Goal: Task Accomplishment & Management: Use online tool/utility

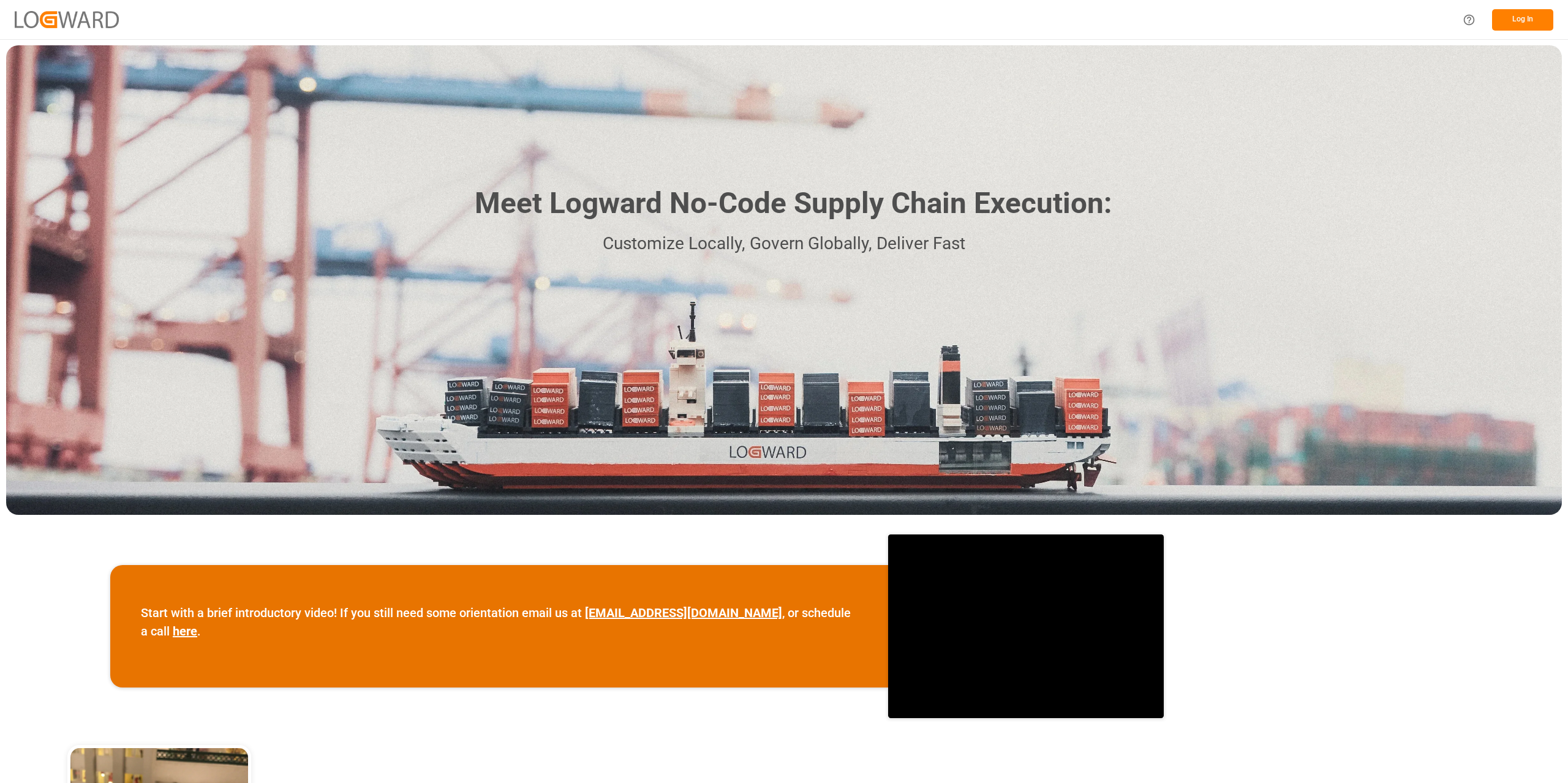
click at [1533, 20] on button "Log In" at bounding box center [1522, 20] width 61 height 21
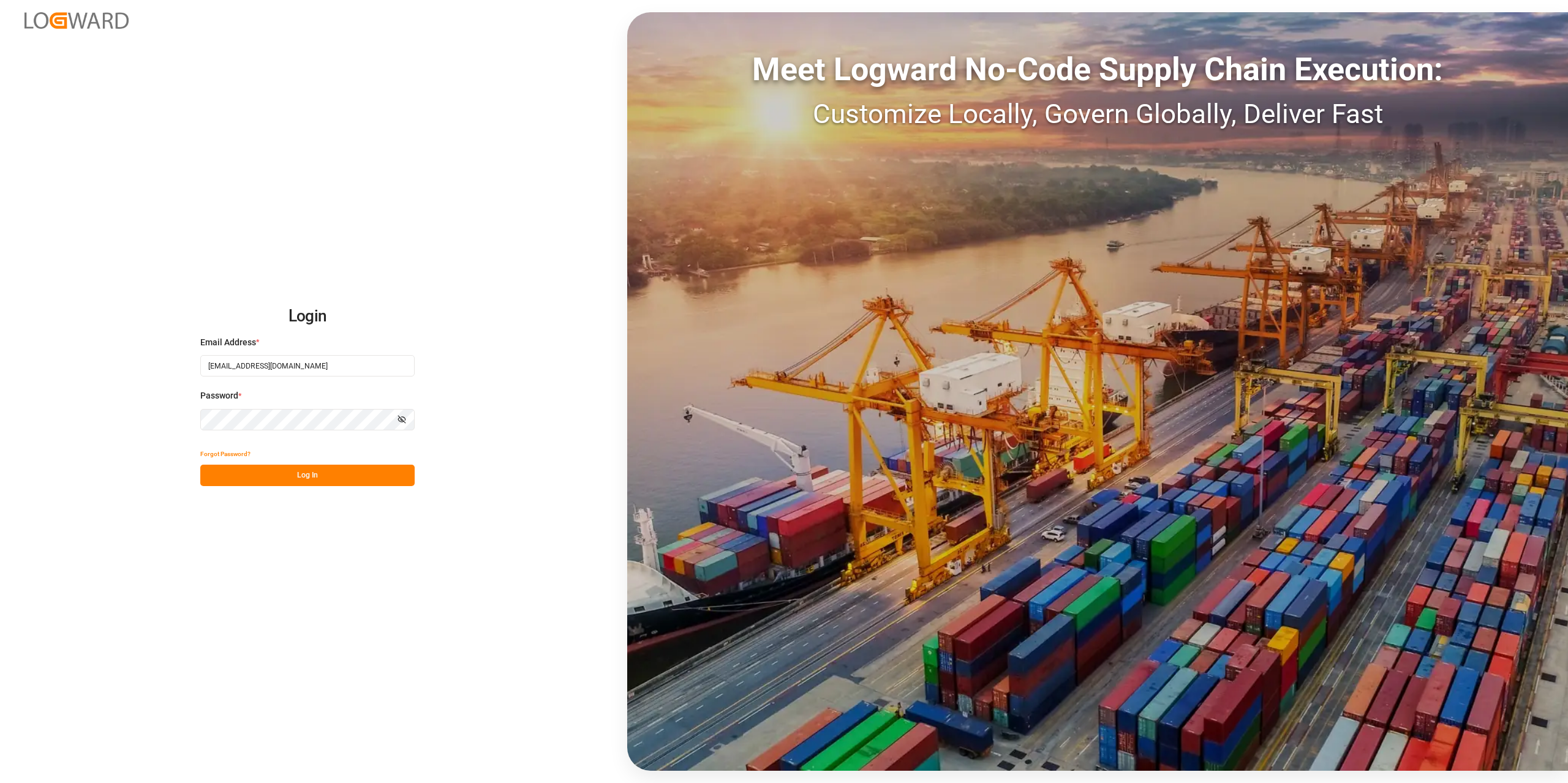
click at [333, 482] on button "Log In" at bounding box center [307, 475] width 215 height 21
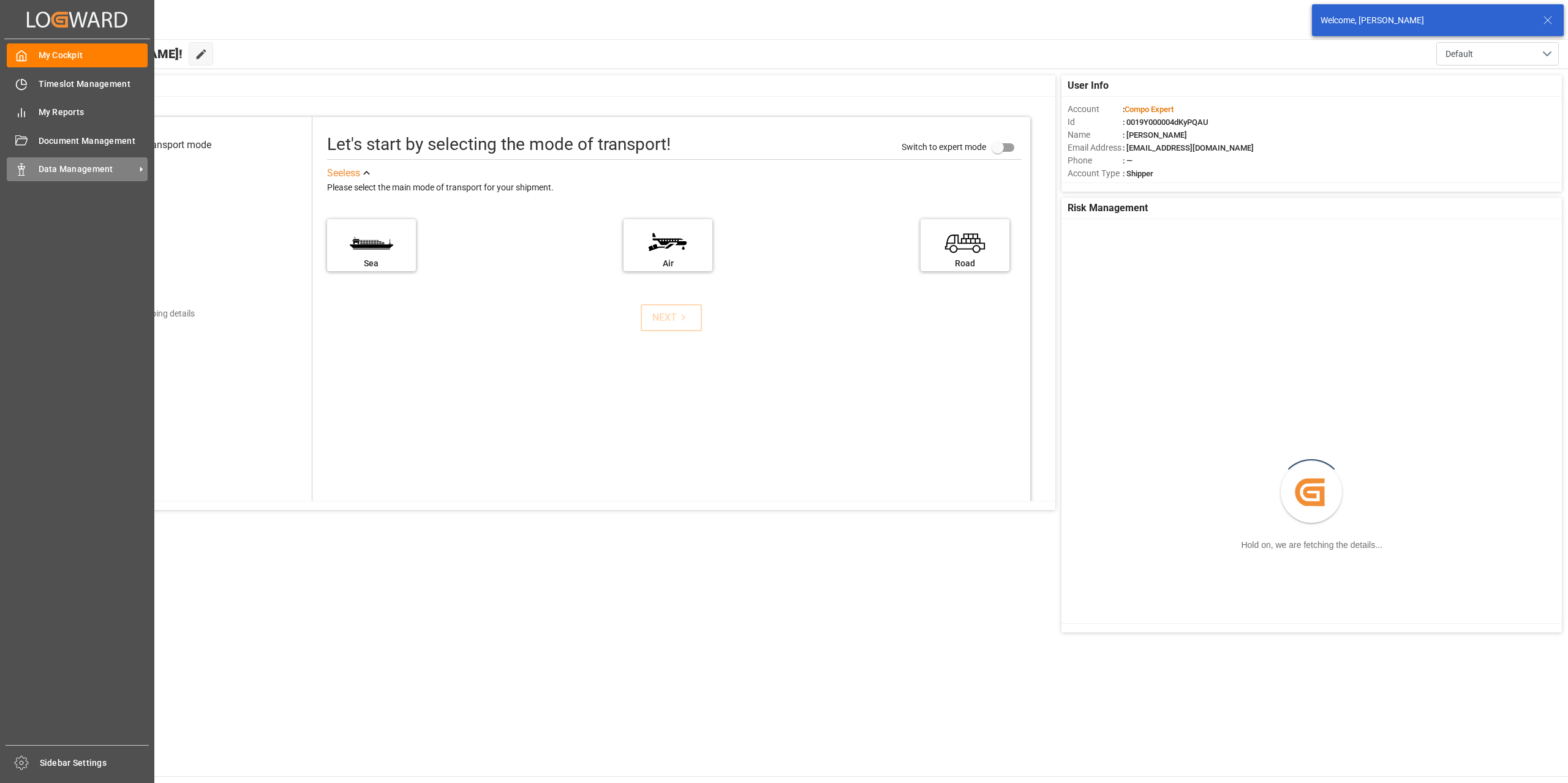
click at [37, 171] on div "Data Management Data Management" at bounding box center [77, 169] width 141 height 24
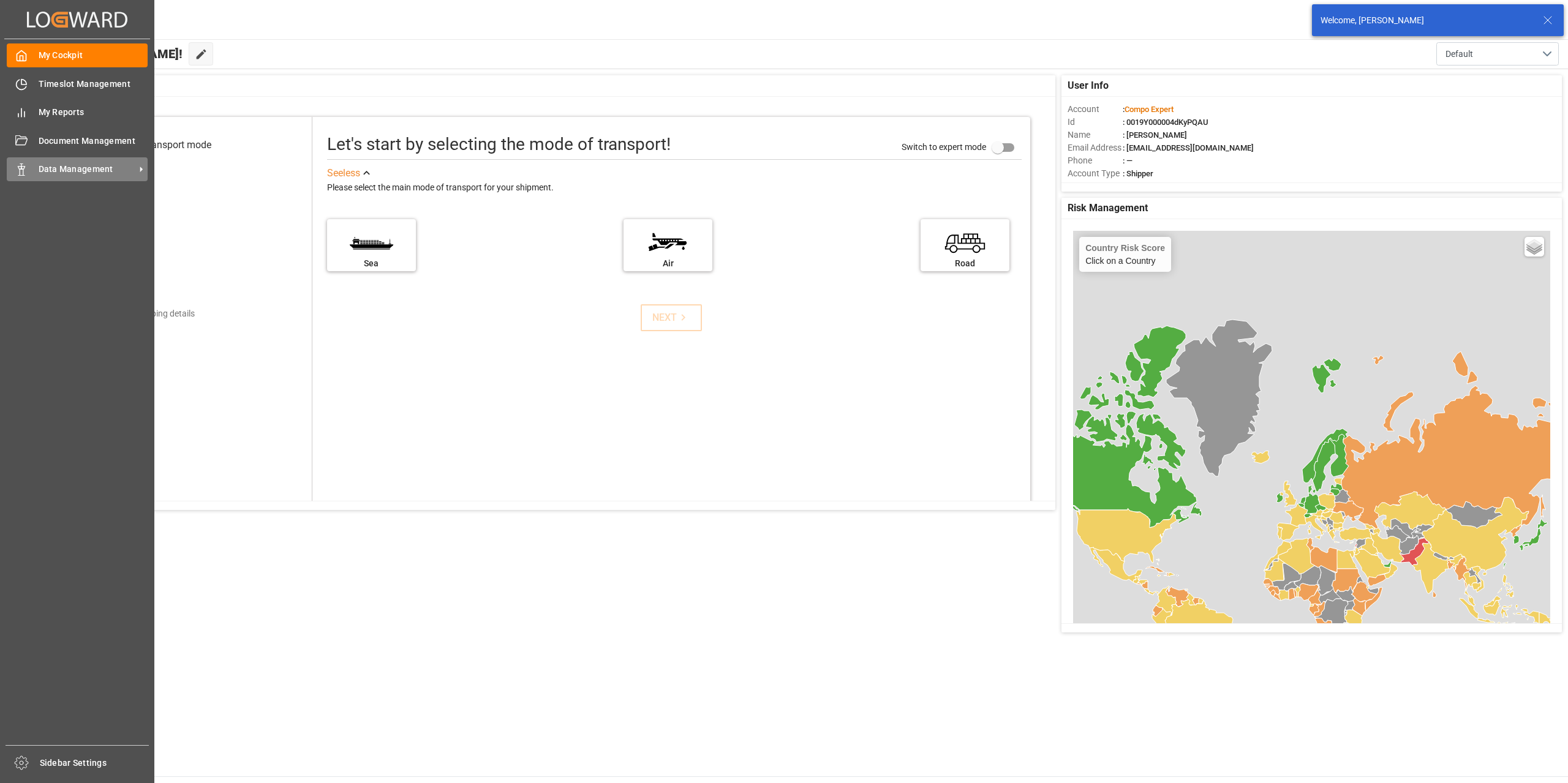
click at [93, 173] on span "Data Management" at bounding box center [87, 169] width 97 height 13
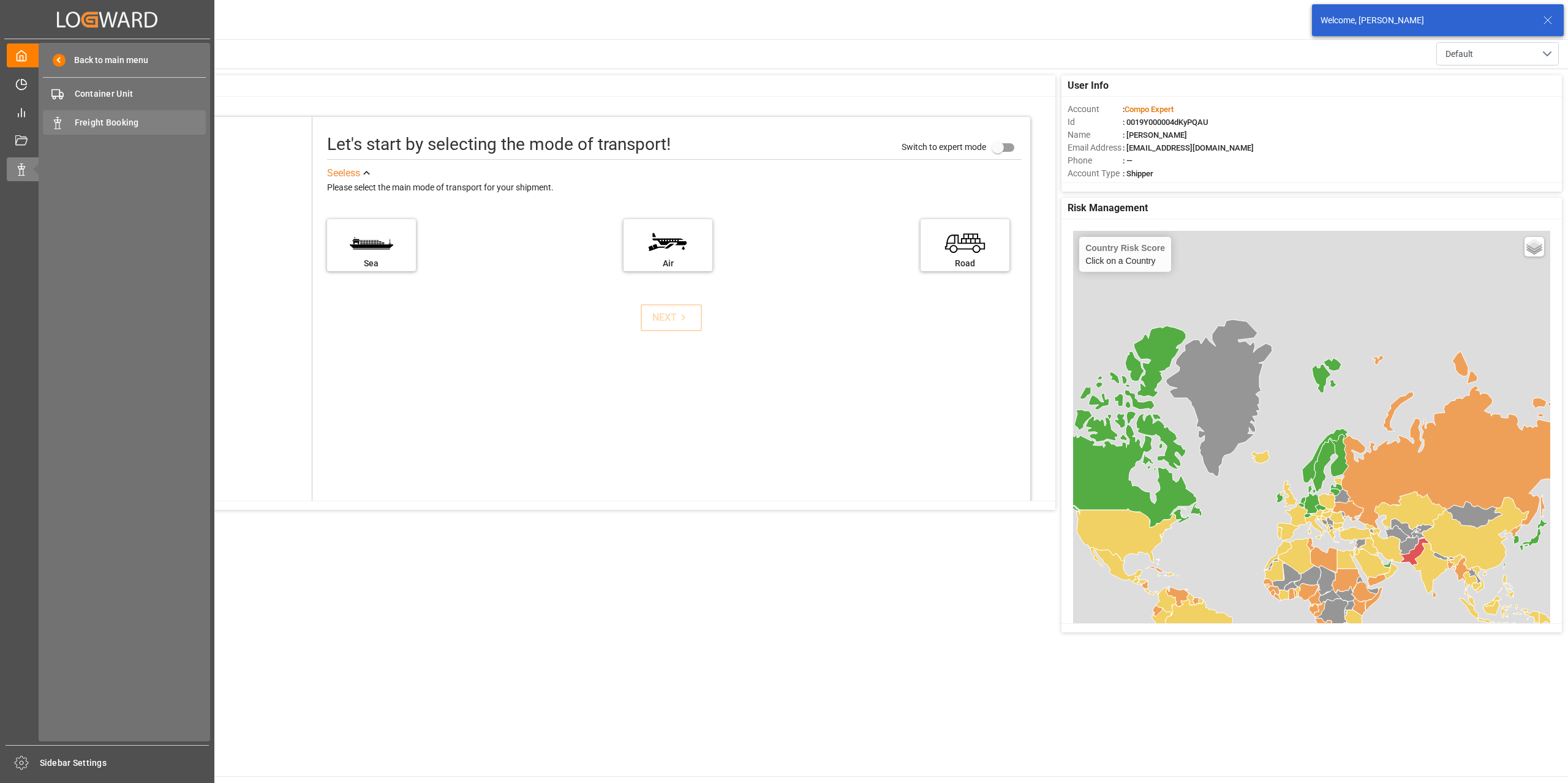
click at [150, 116] on span "Freight Booking" at bounding box center [141, 123] width 132 height 13
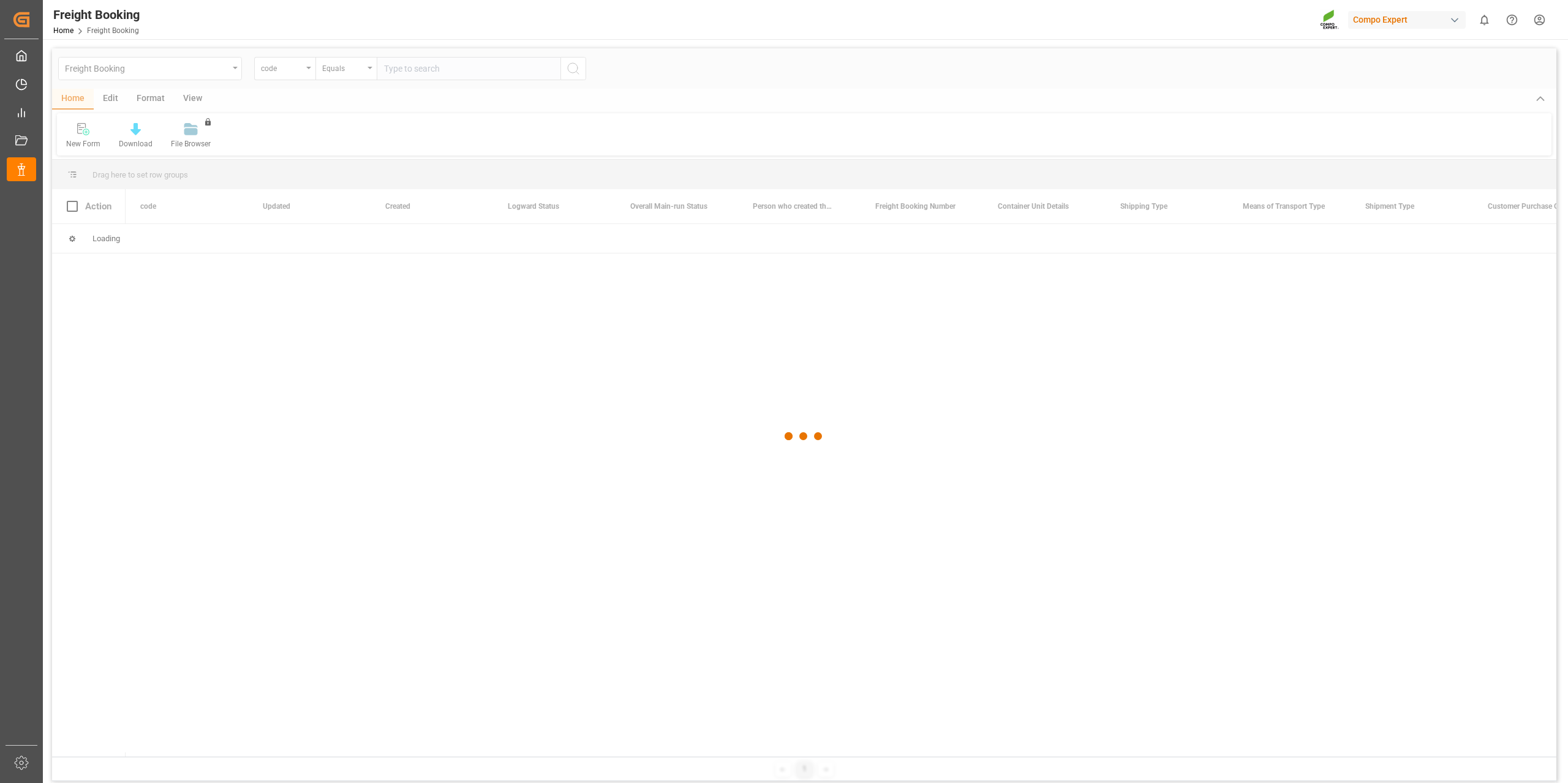
click at [298, 74] on div at bounding box center [804, 436] width 1504 height 776
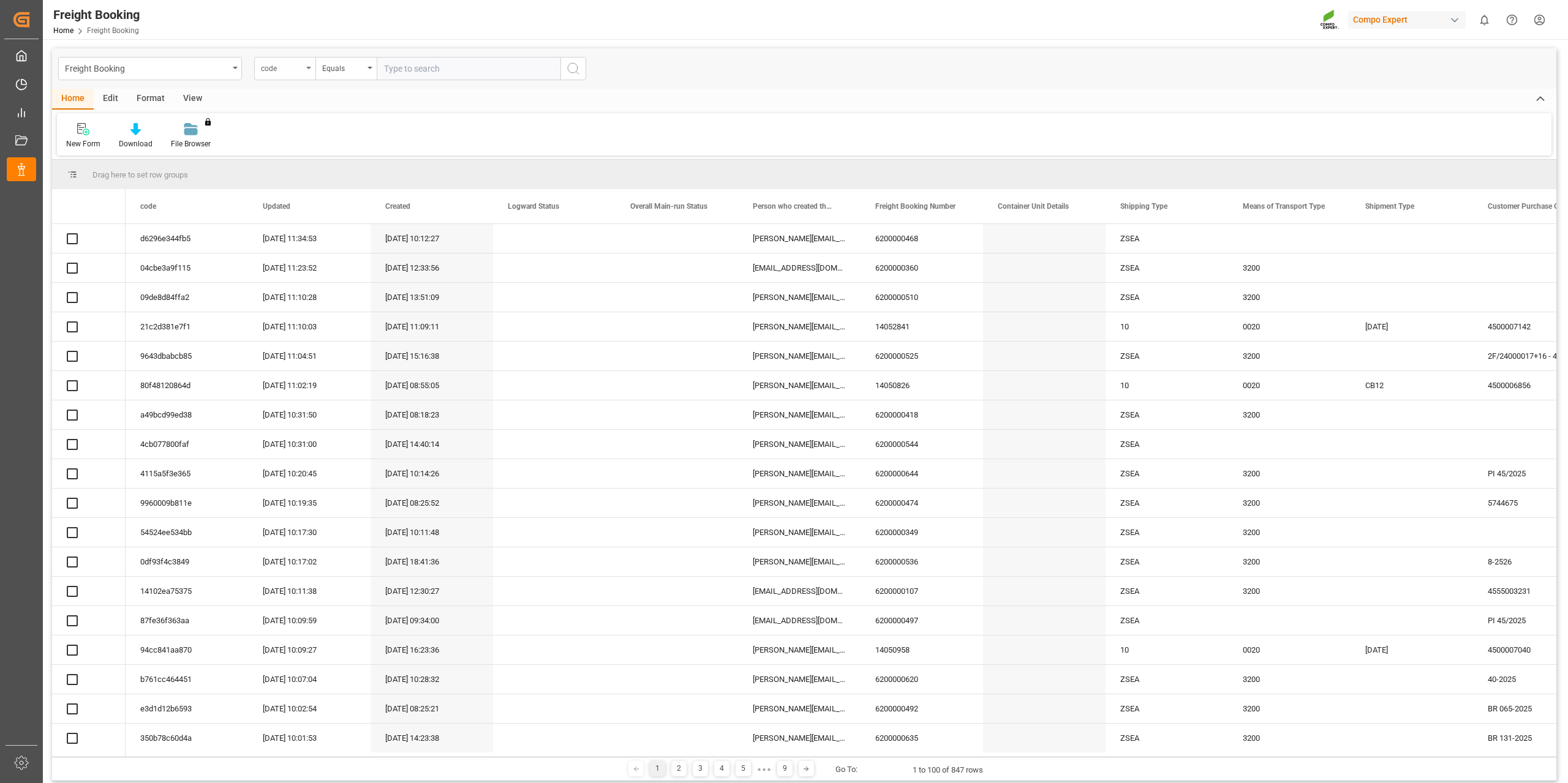
click at [306, 71] on div "code" at bounding box center [285, 68] width 61 height 23
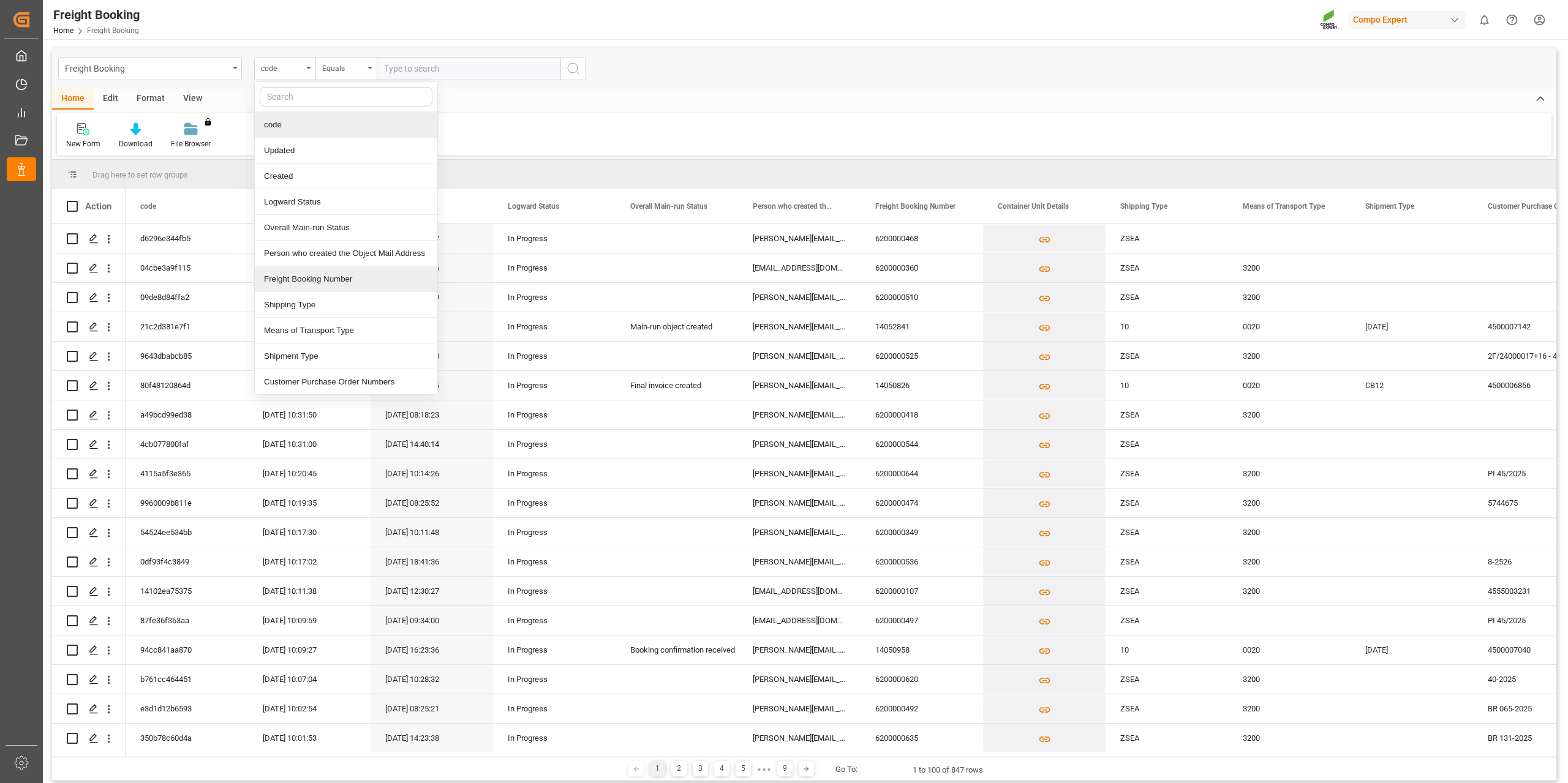
click at [318, 279] on div "Freight Booking Number" at bounding box center [346, 279] width 182 height 25
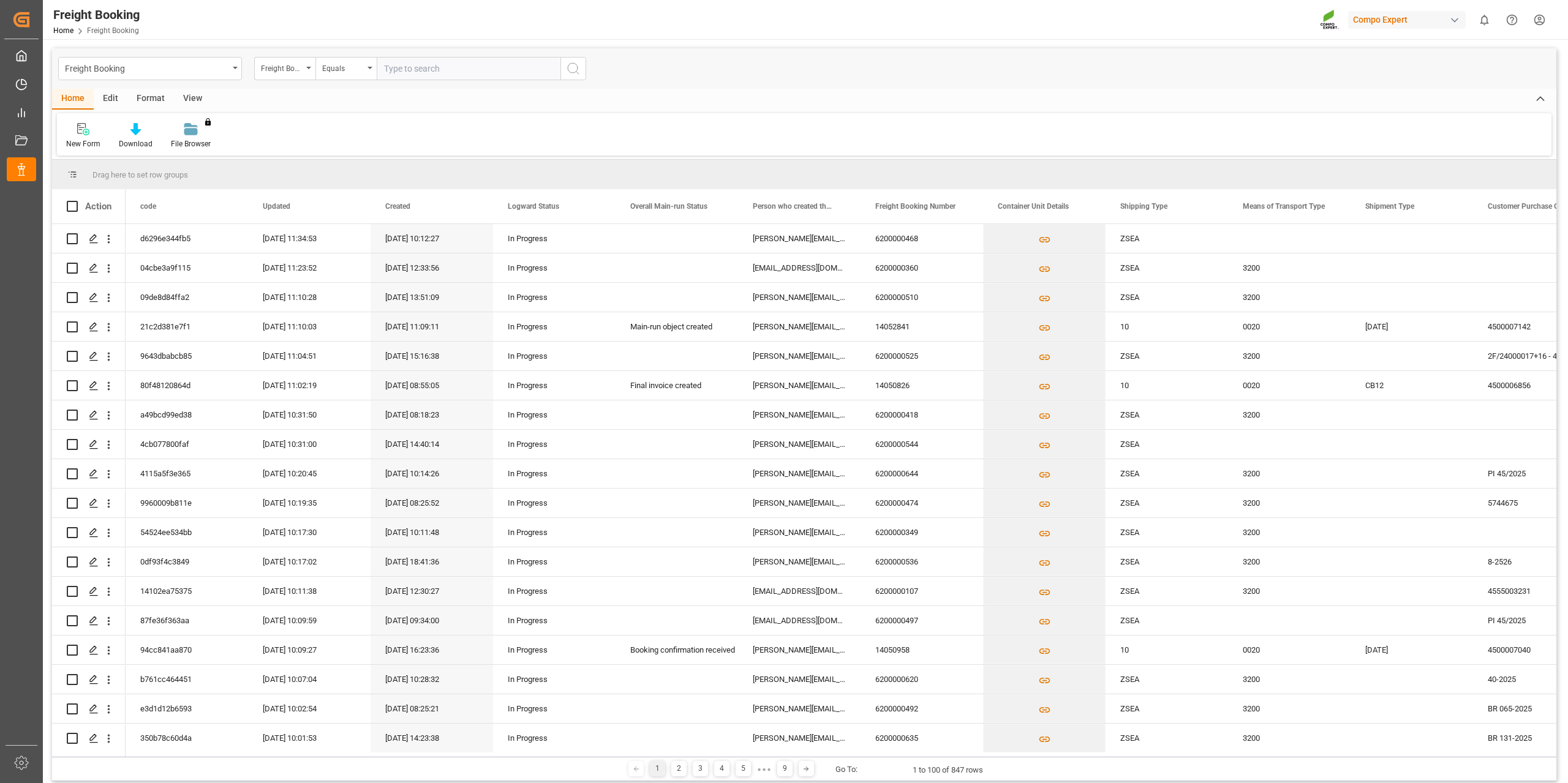
click at [418, 60] on input "text" at bounding box center [468, 68] width 183 height 23
paste input "6200000525"
type input "6200000525"
click at [579, 63] on icon "search button" at bounding box center [573, 68] width 15 height 15
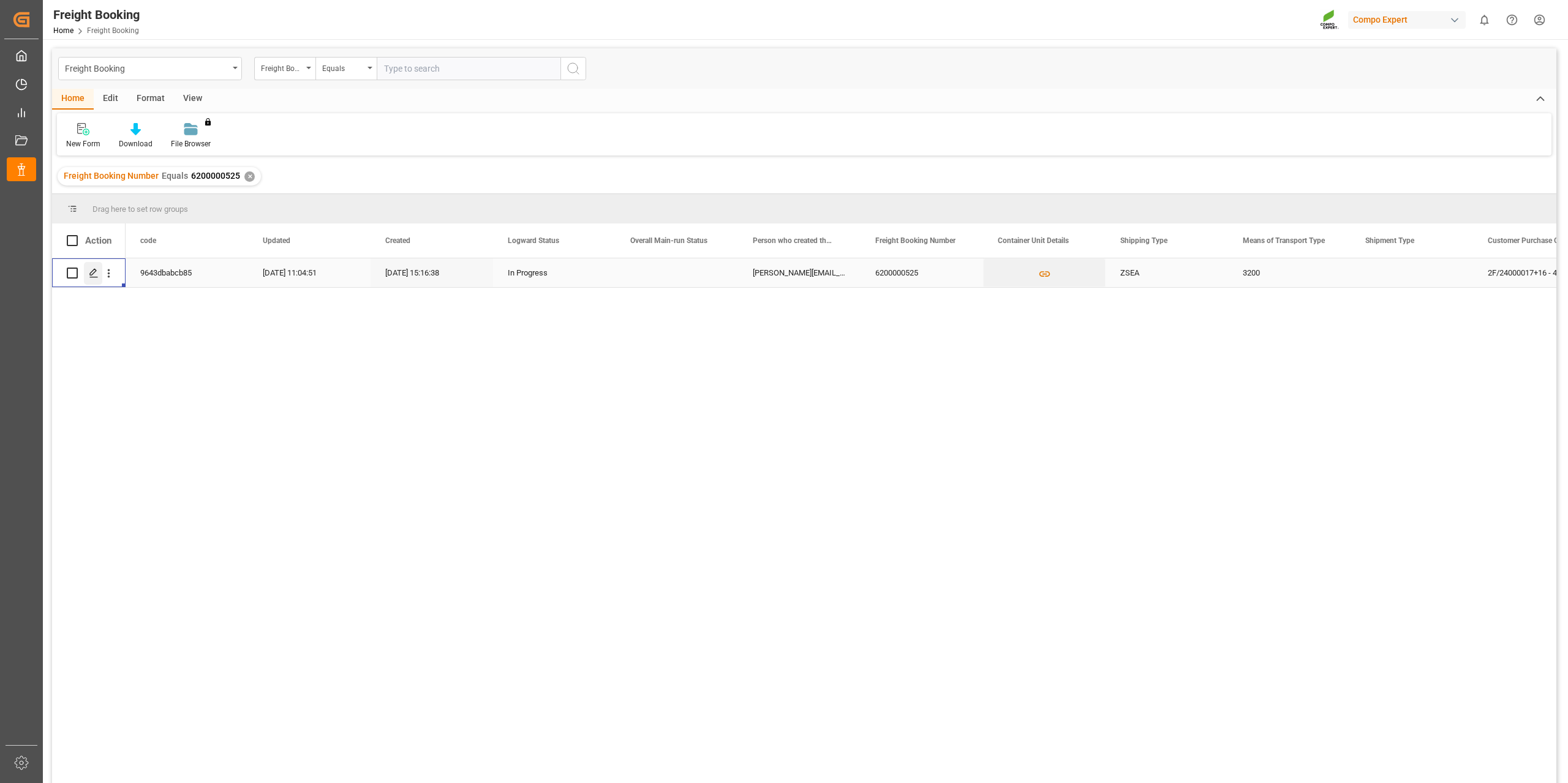
click at [95, 278] on icon "Press SPACE to select this row." at bounding box center [94, 273] width 10 height 10
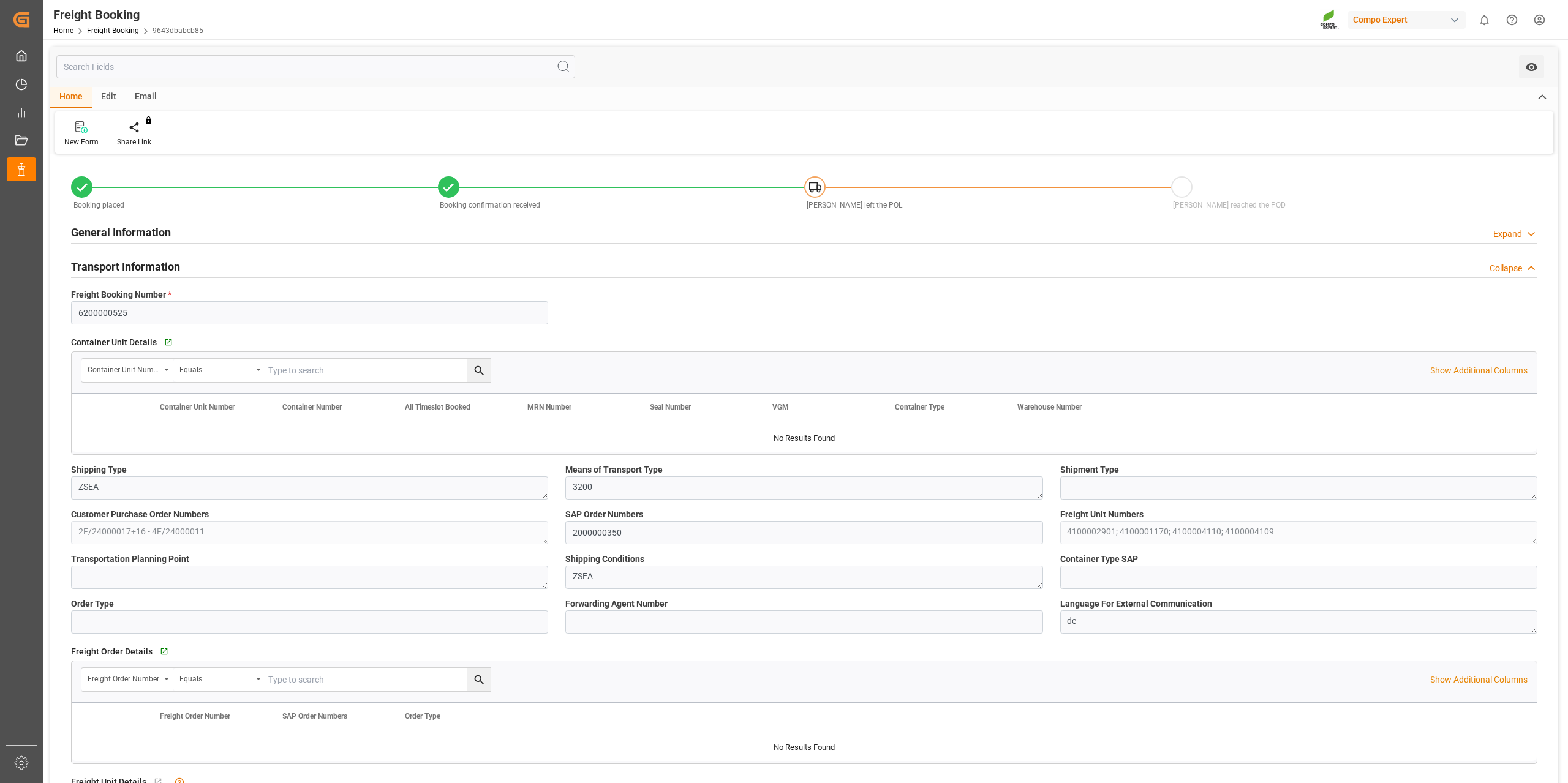
type input "9720471"
type input "NLRTM"
type input "EGEDK"
type input "0"
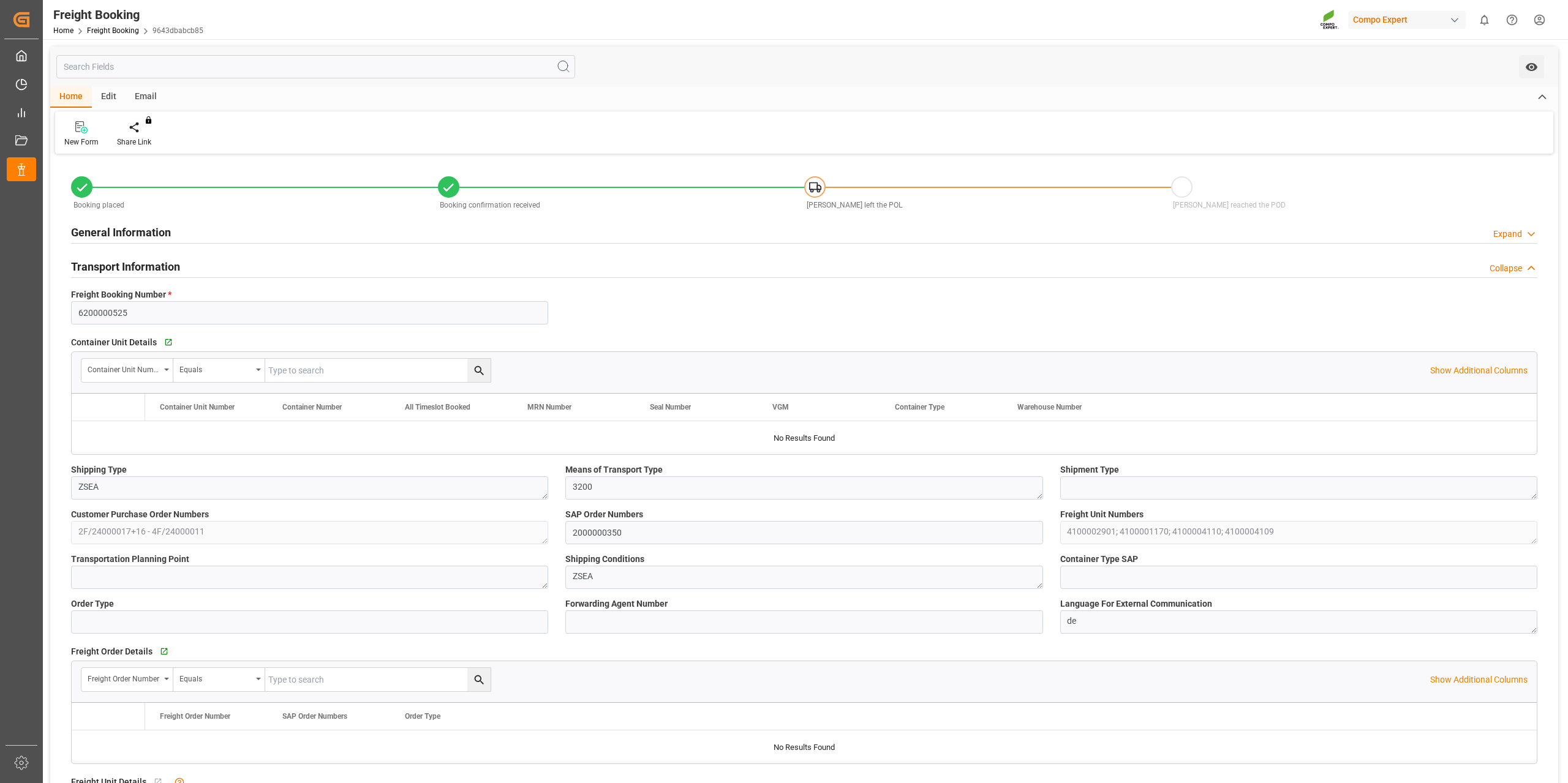
type input "103560.96"
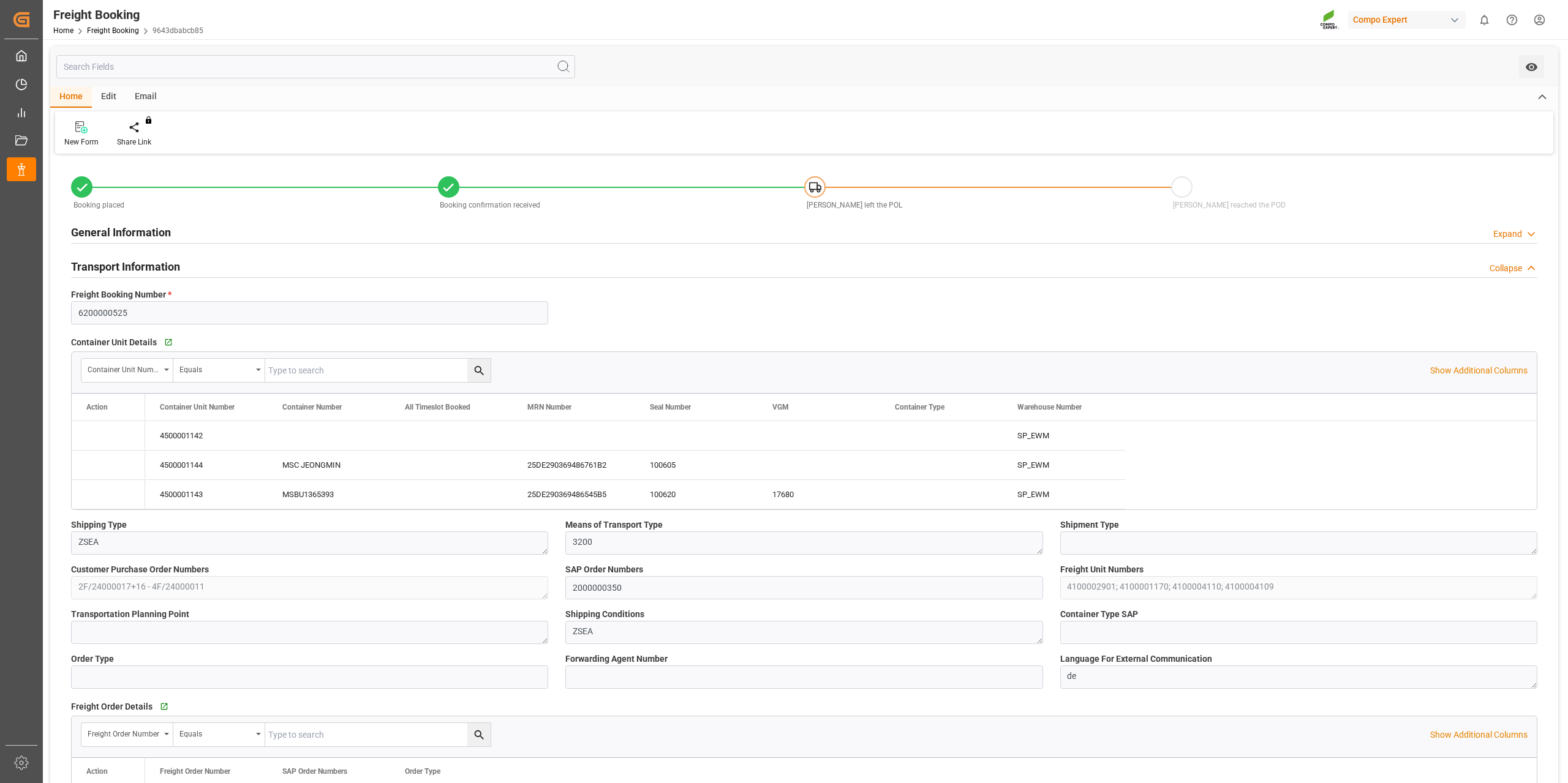
type input "[DATE] 01:00"
type input "[DATE] 12:00"
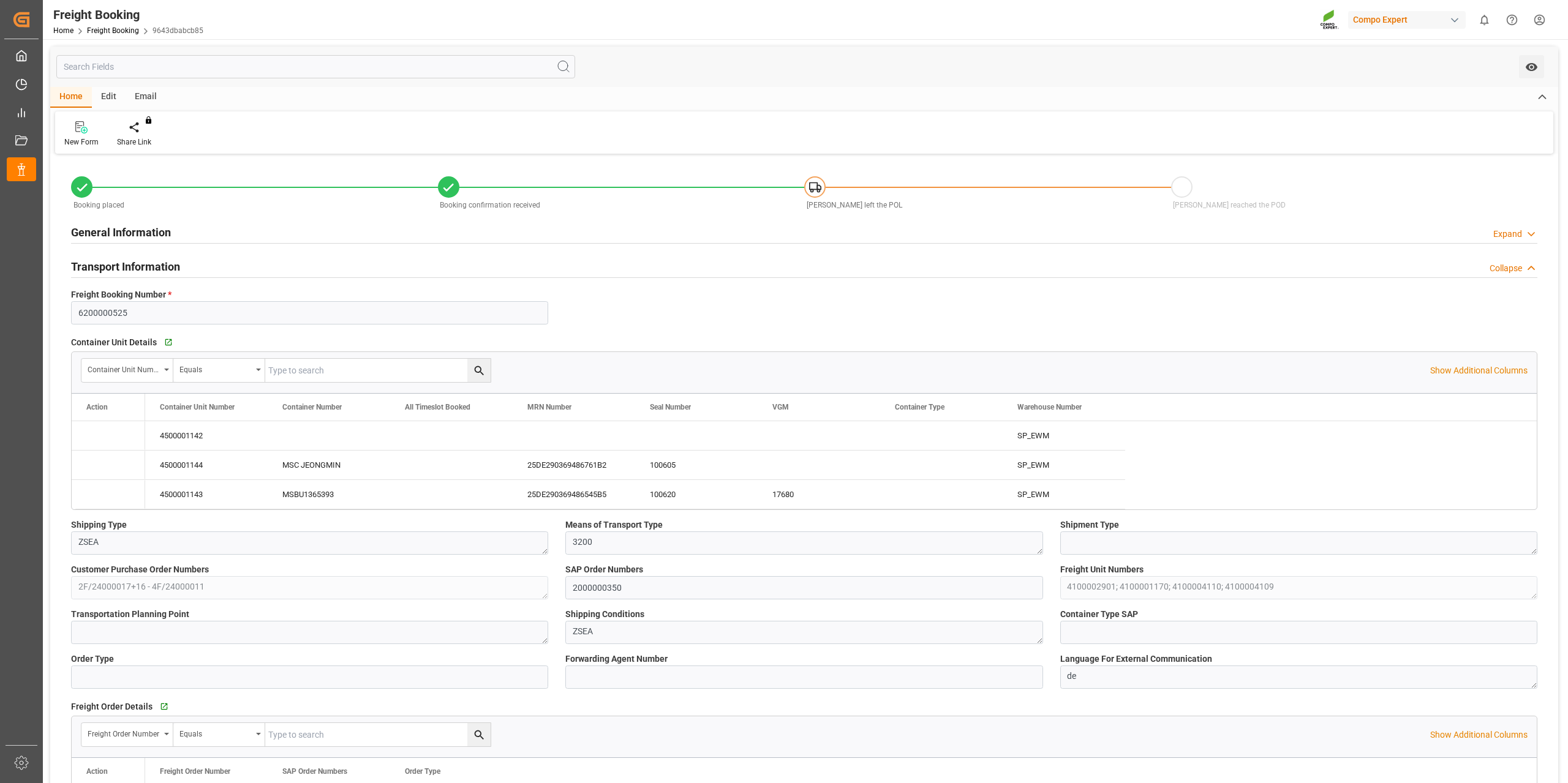
type input "[DATE] 15:16"
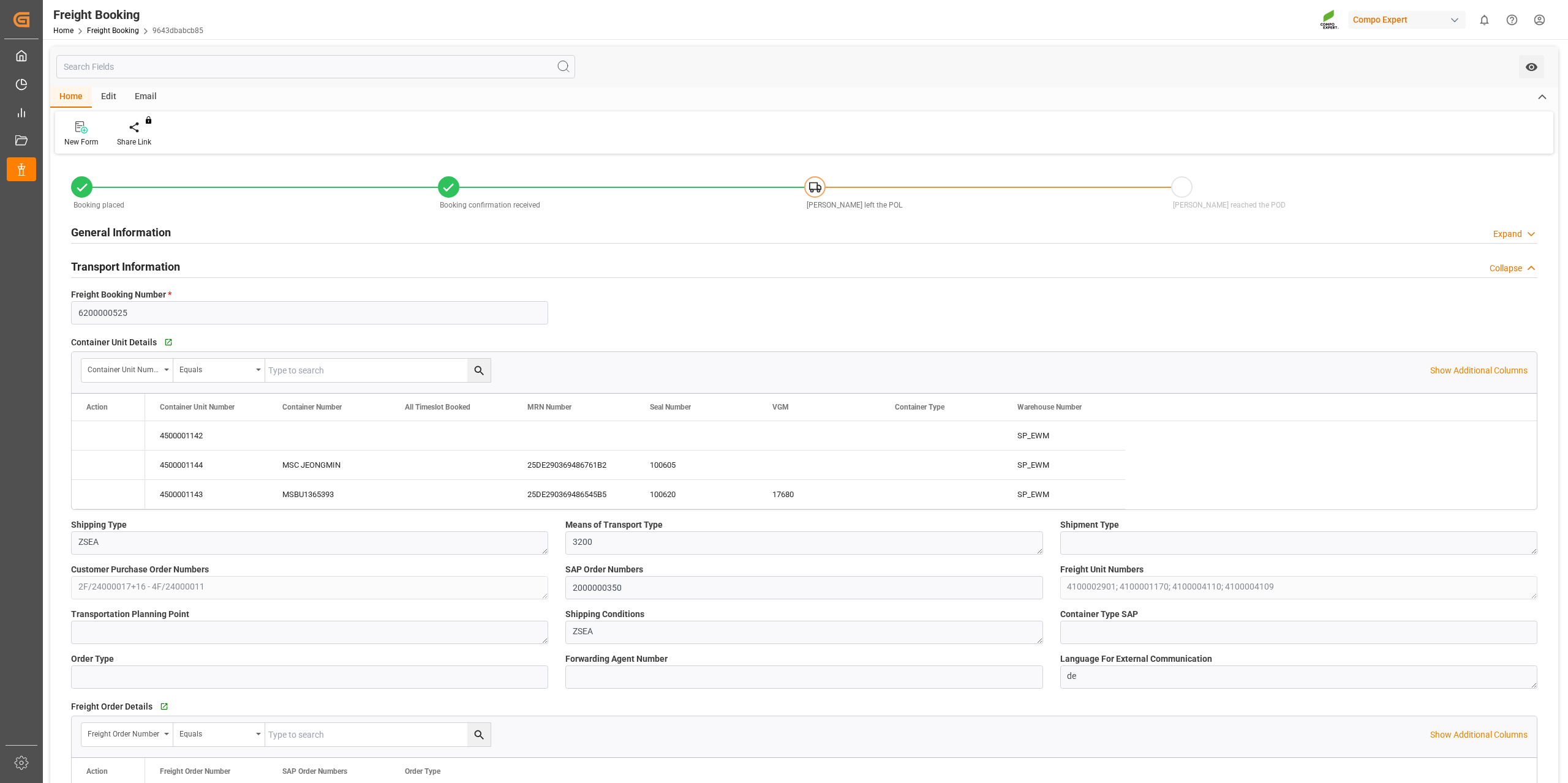
type input "[DATE] 15:16"
type input "[DATE] 06:21"
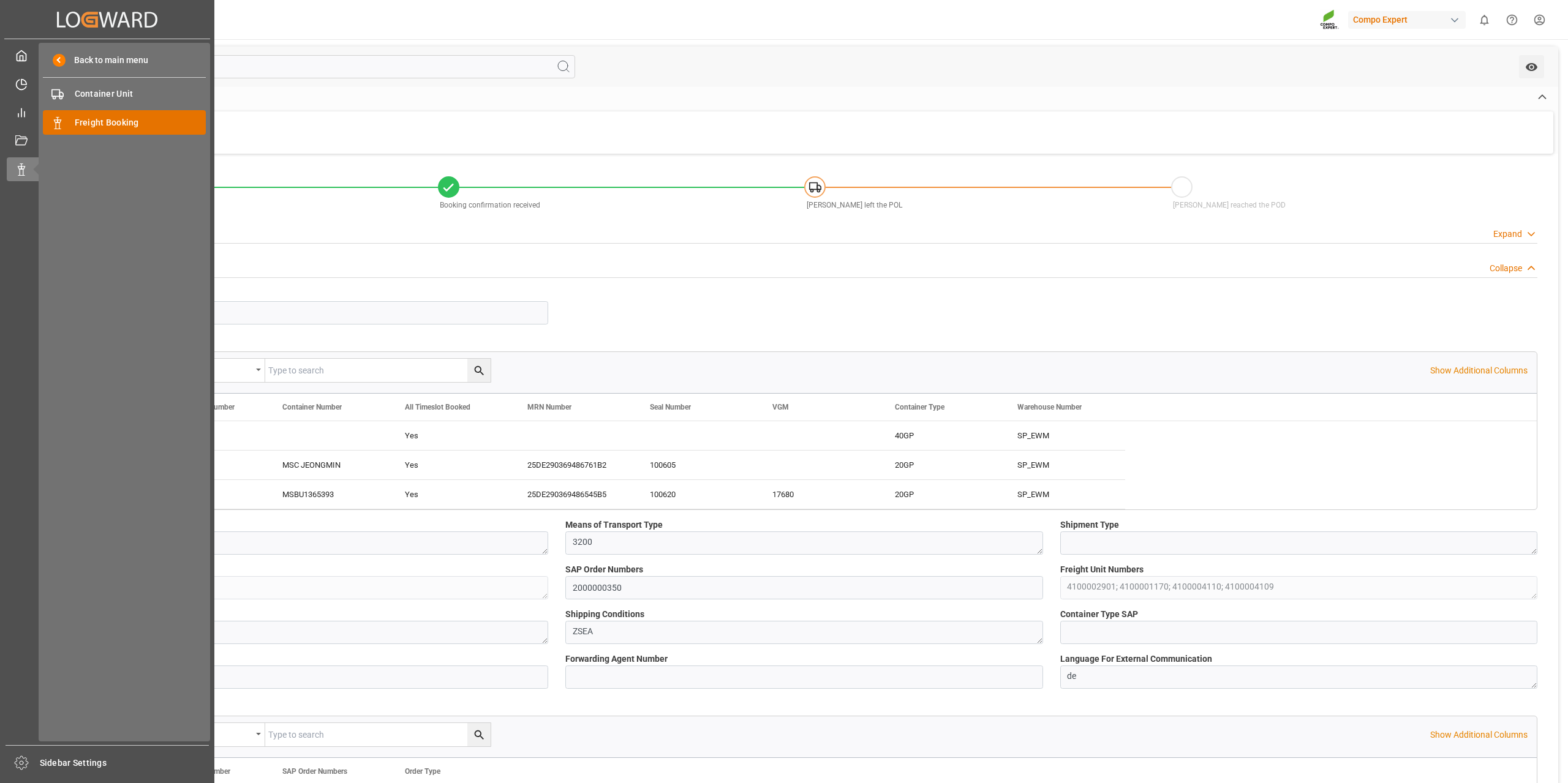
click at [100, 127] on span "Freight Booking" at bounding box center [141, 123] width 132 height 13
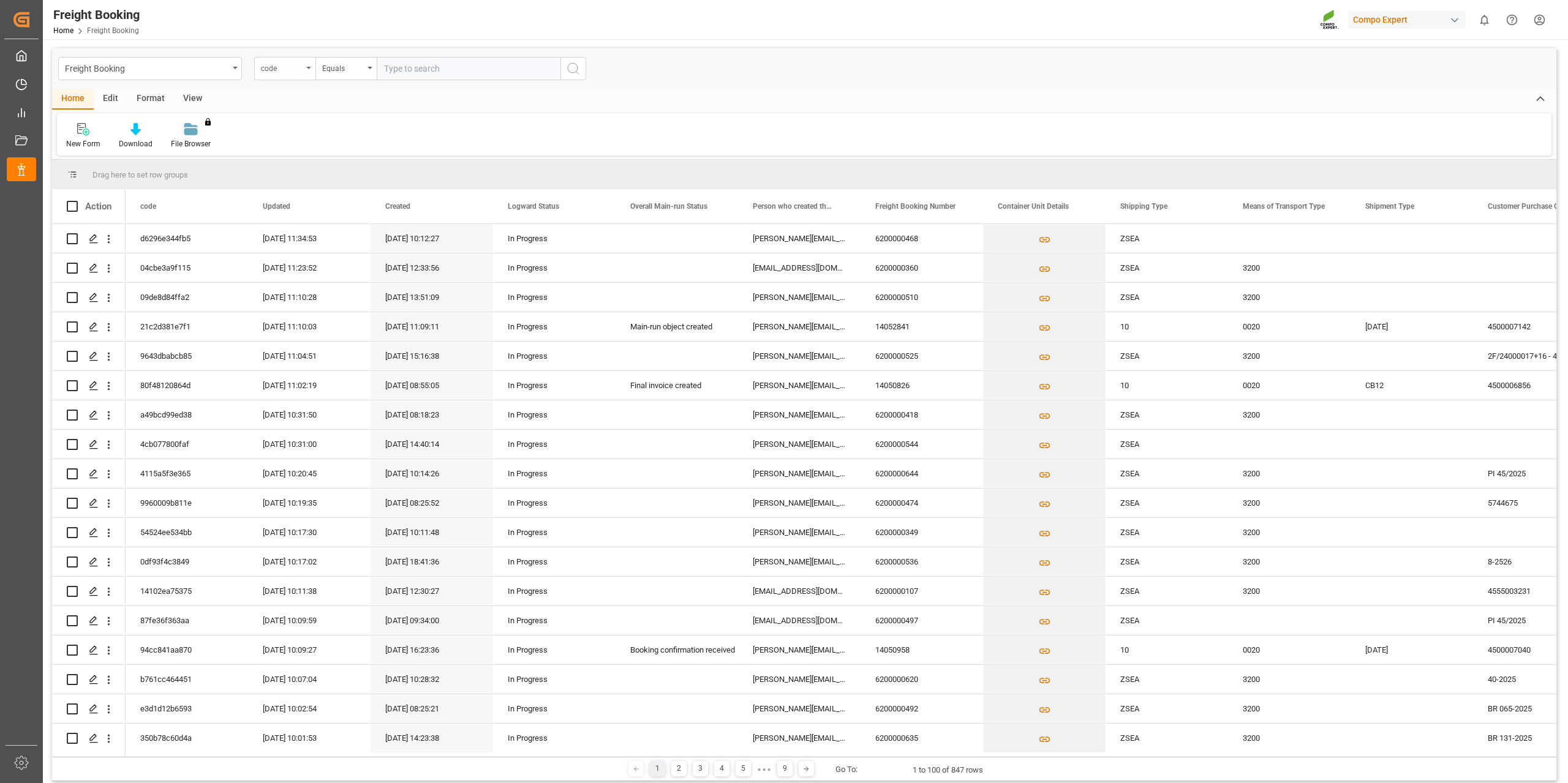
click at [288, 59] on div "code" at bounding box center [285, 68] width 61 height 23
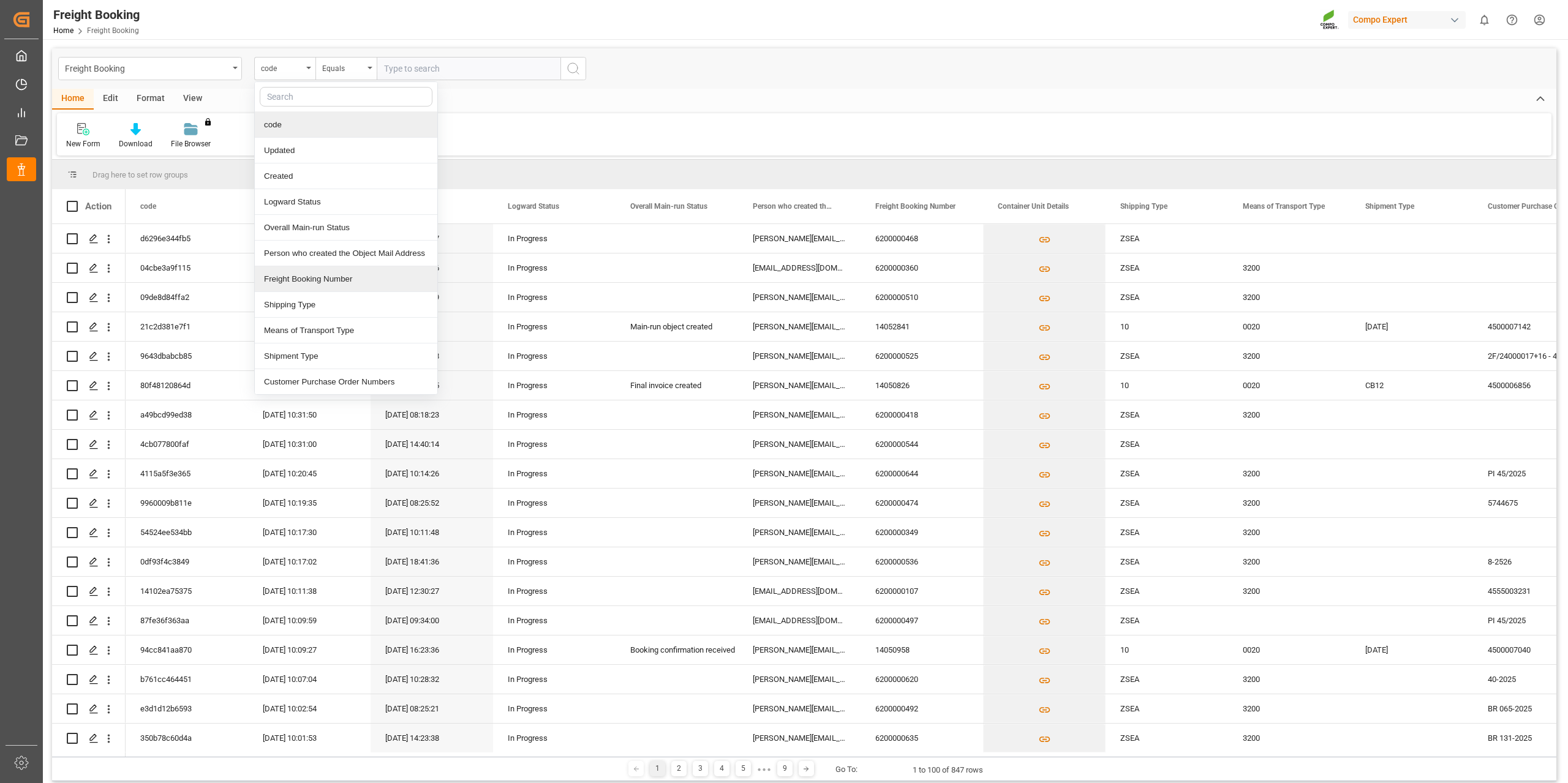
click at [343, 277] on div "Freight Booking Number" at bounding box center [346, 279] width 182 height 25
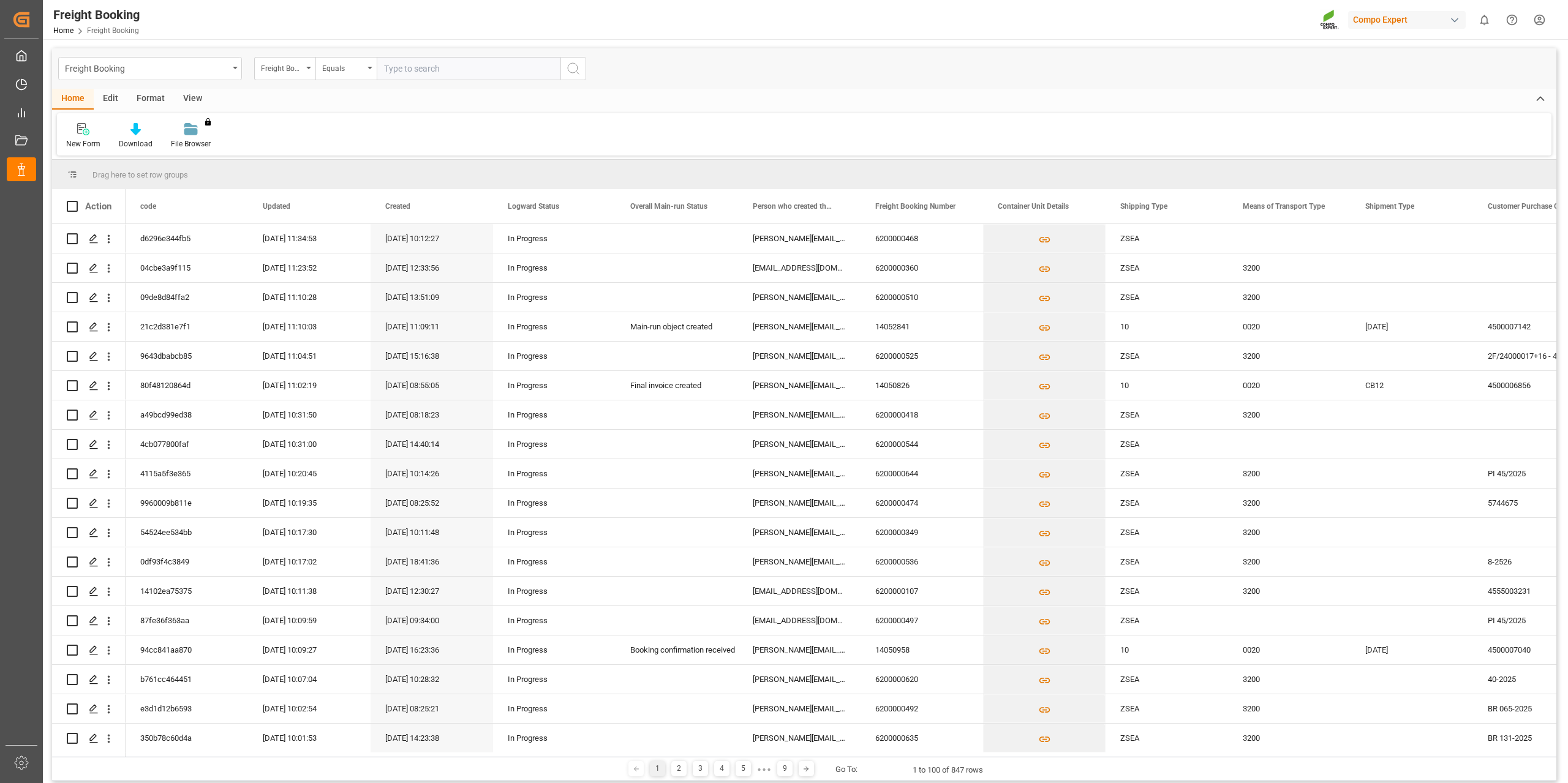
click at [433, 63] on input "text" at bounding box center [468, 68] width 183 height 23
paste input "620000022"
type input "6200000222"
click at [567, 74] on icon "search button" at bounding box center [573, 68] width 15 height 15
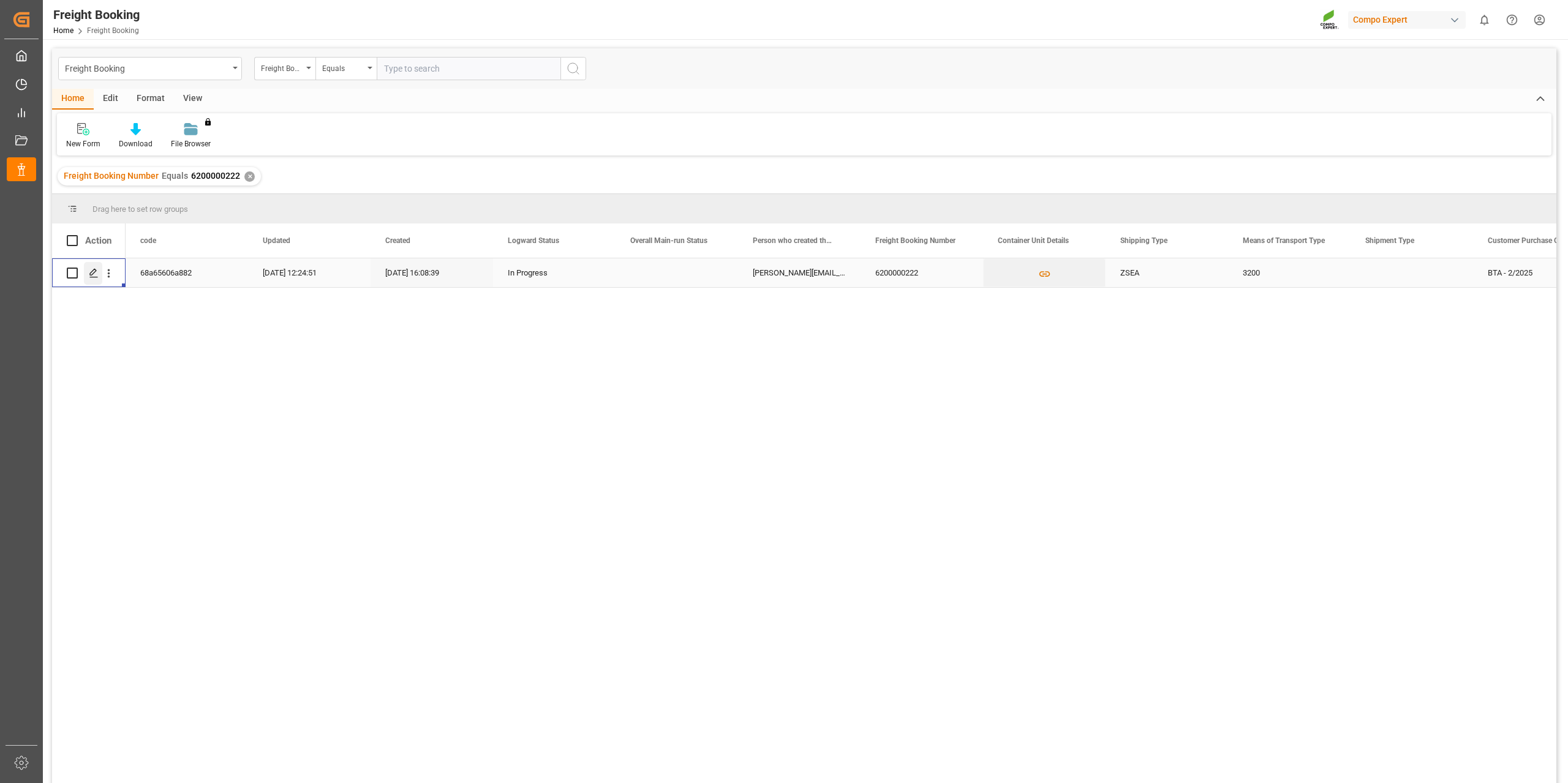
click at [98, 271] on icon "Press SPACE to select this row." at bounding box center [94, 273] width 10 height 10
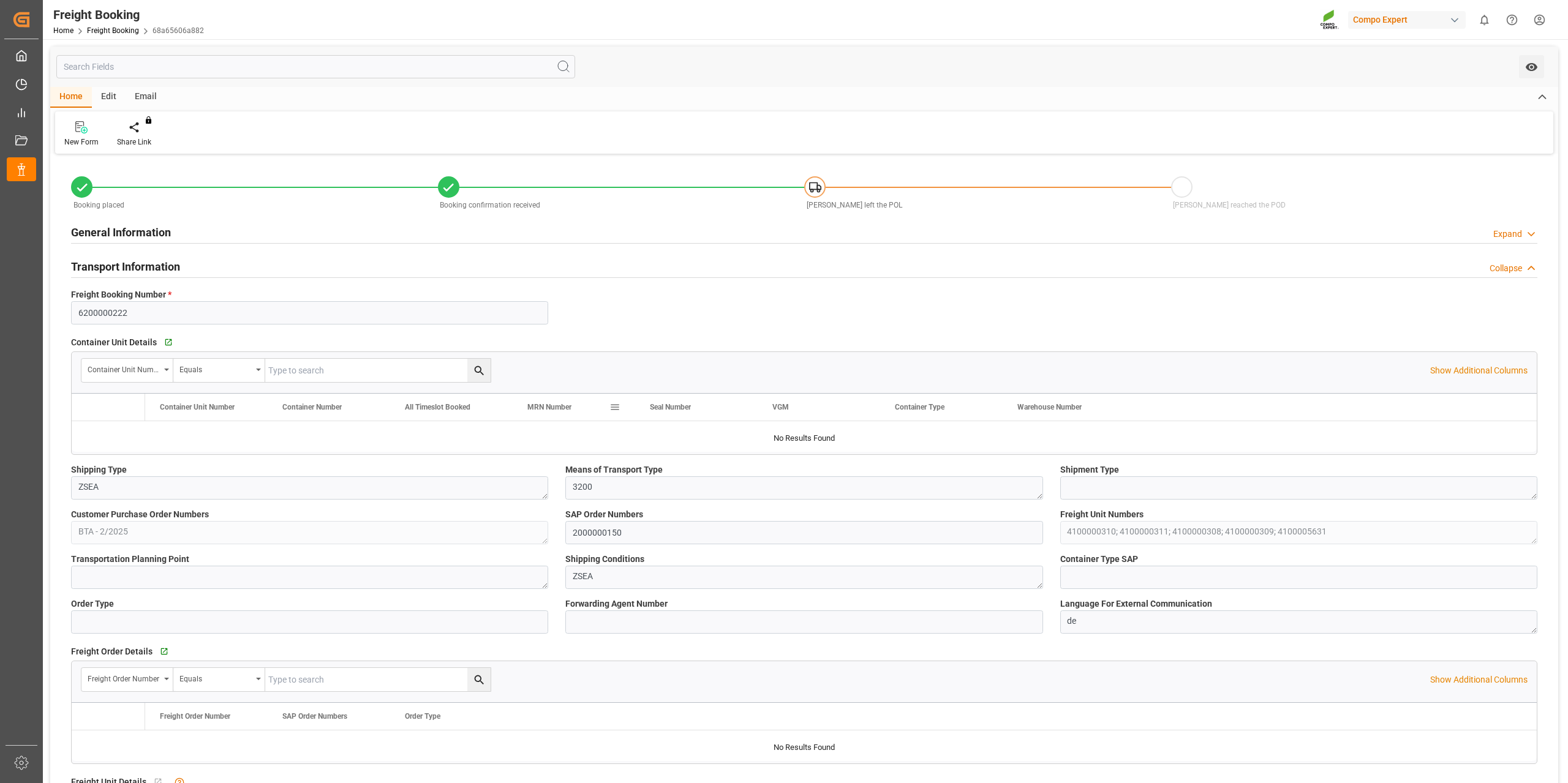
type input "9720483"
type input "BEANR"
type input "PYVLL"
type input "0"
type input "296153"
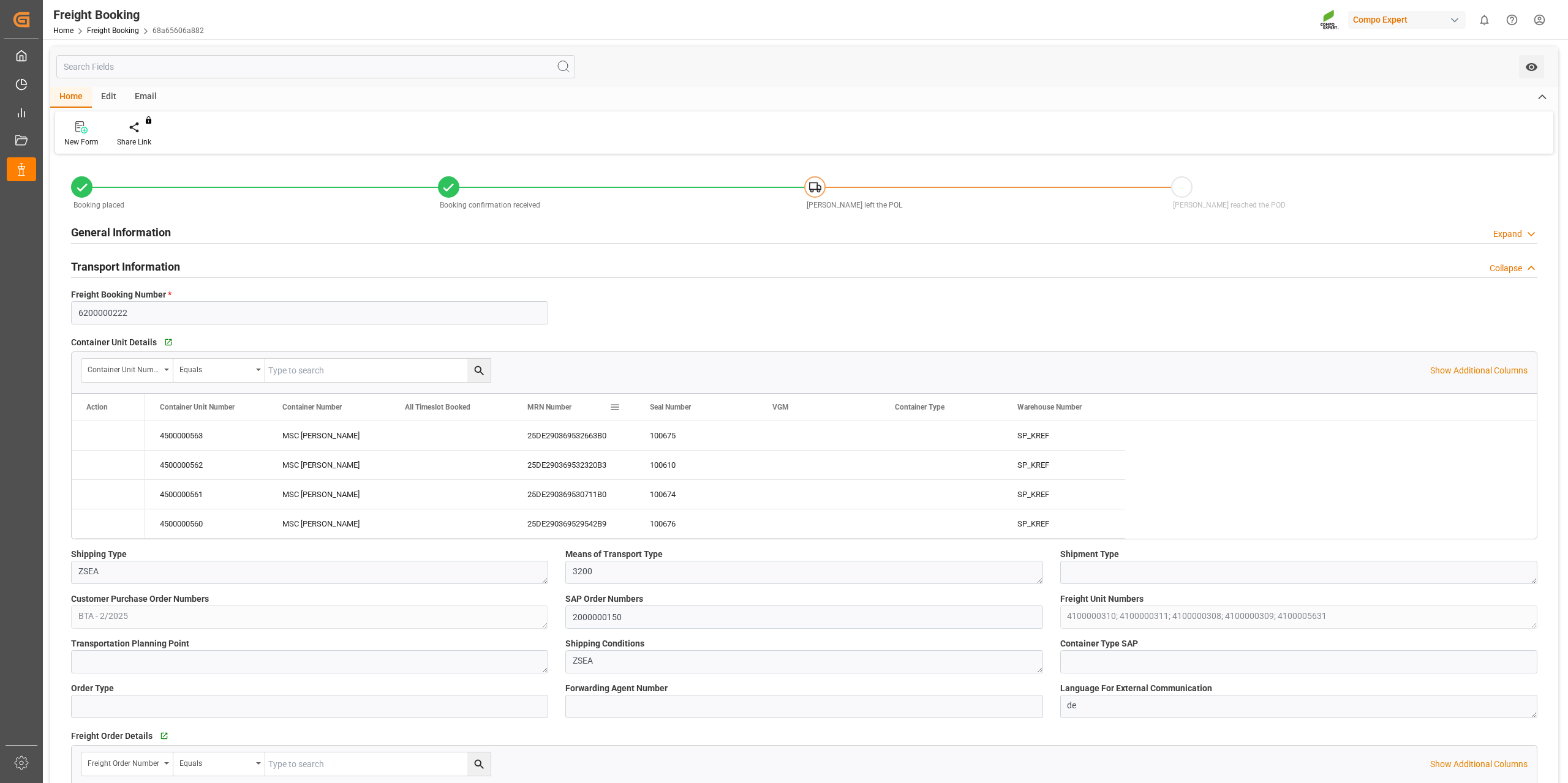
type input "[DATE] 01:00"
type input "[DATE] 06:00"
type input "[DATE] 16:08"
type input "[DATE] 16:10"
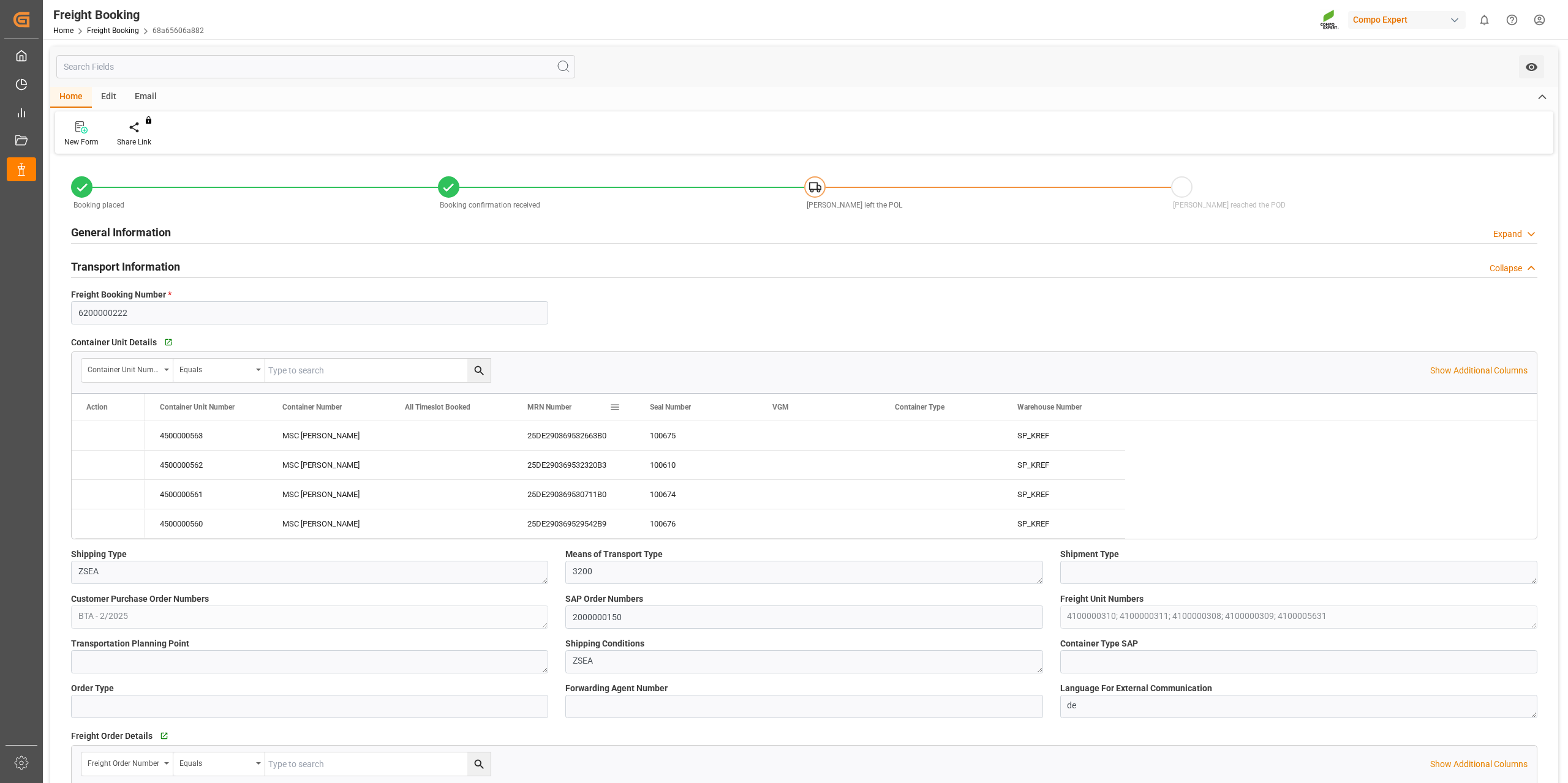
type input "[DATE] 16:10"
type input "[DATE] 11:07"
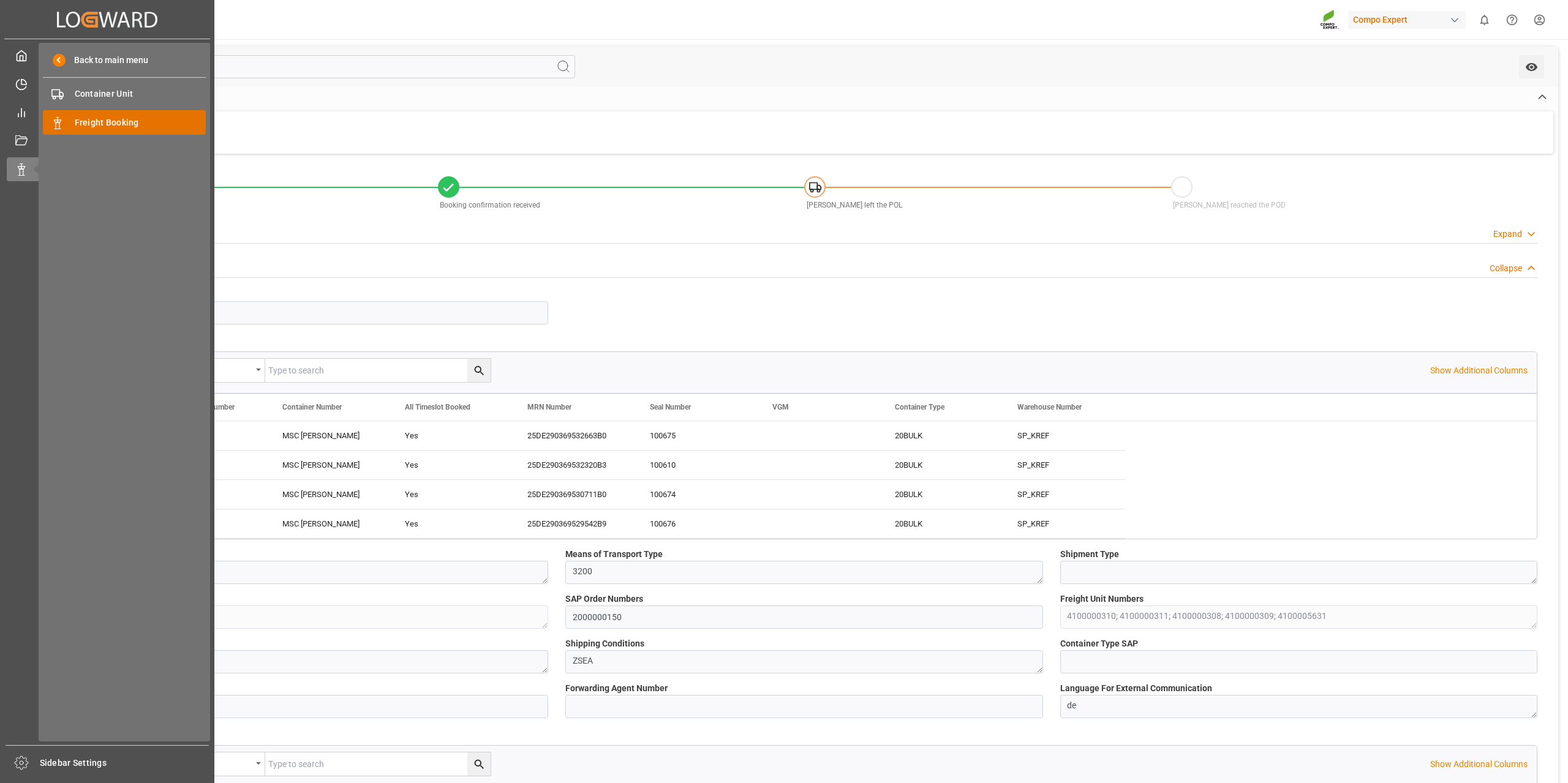
click at [120, 123] on span "Freight Booking" at bounding box center [141, 123] width 132 height 13
